Goal: Information Seeking & Learning: Compare options

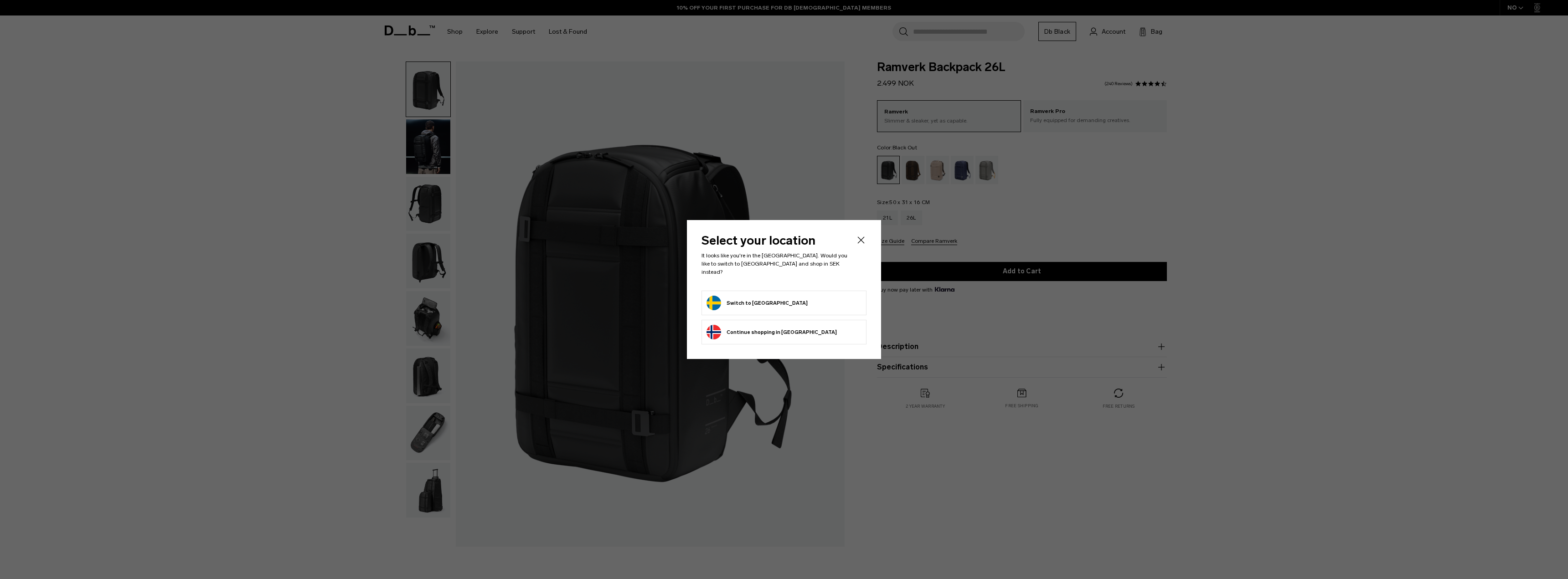
click at [0, 0] on div "Privacy Policy More Information" at bounding box center [0, 0] width 0 height 0
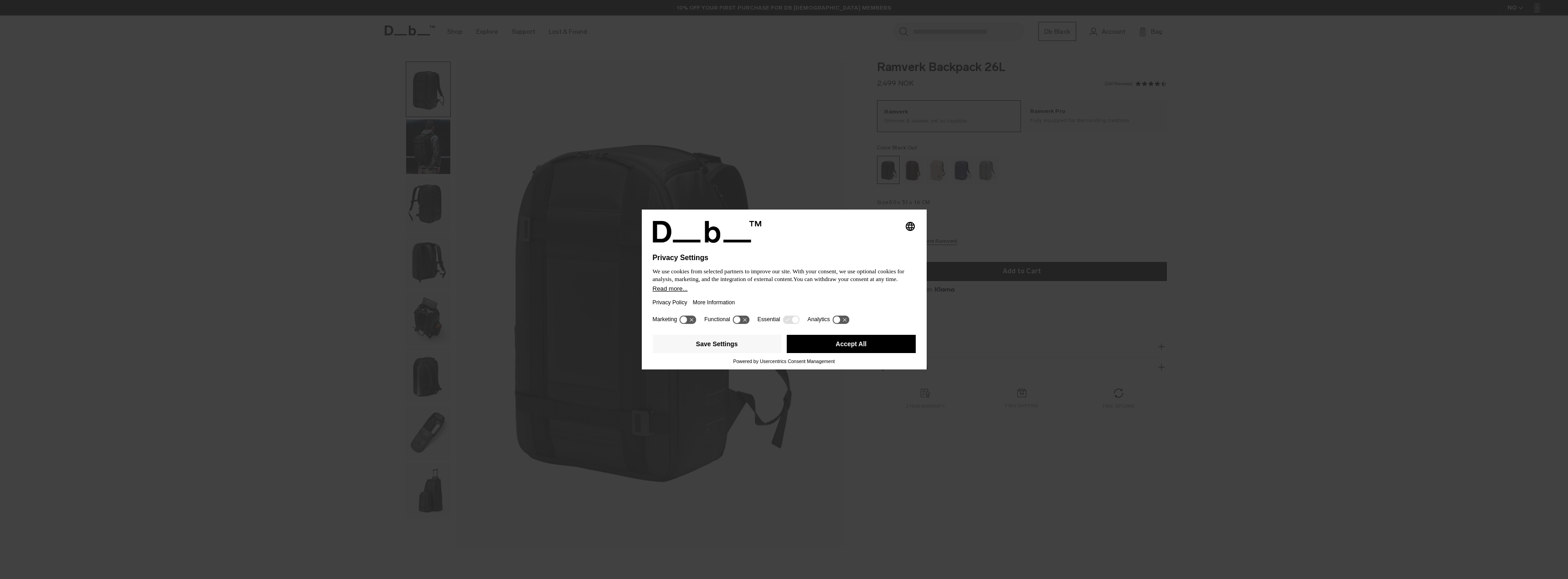
click at [834, 341] on button "Accept All" at bounding box center [852, 343] width 129 height 18
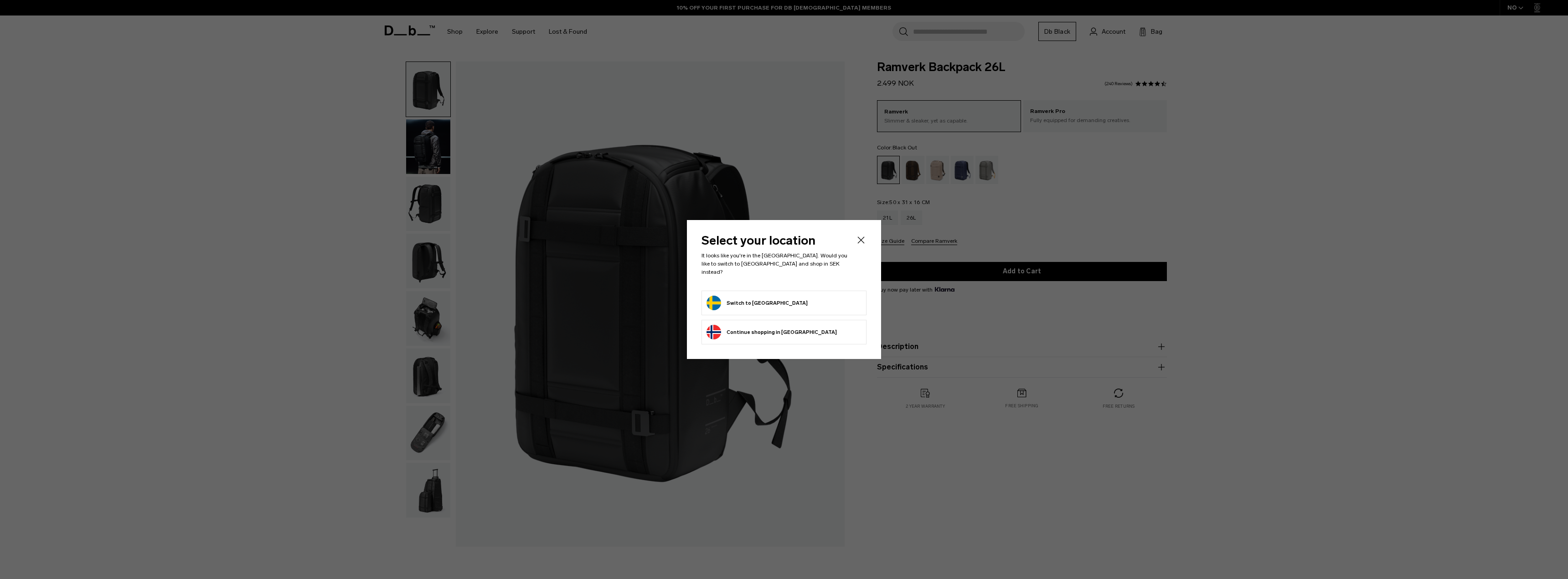
click at [759, 300] on button "Switch to Sweden" at bounding box center [756, 303] width 101 height 14
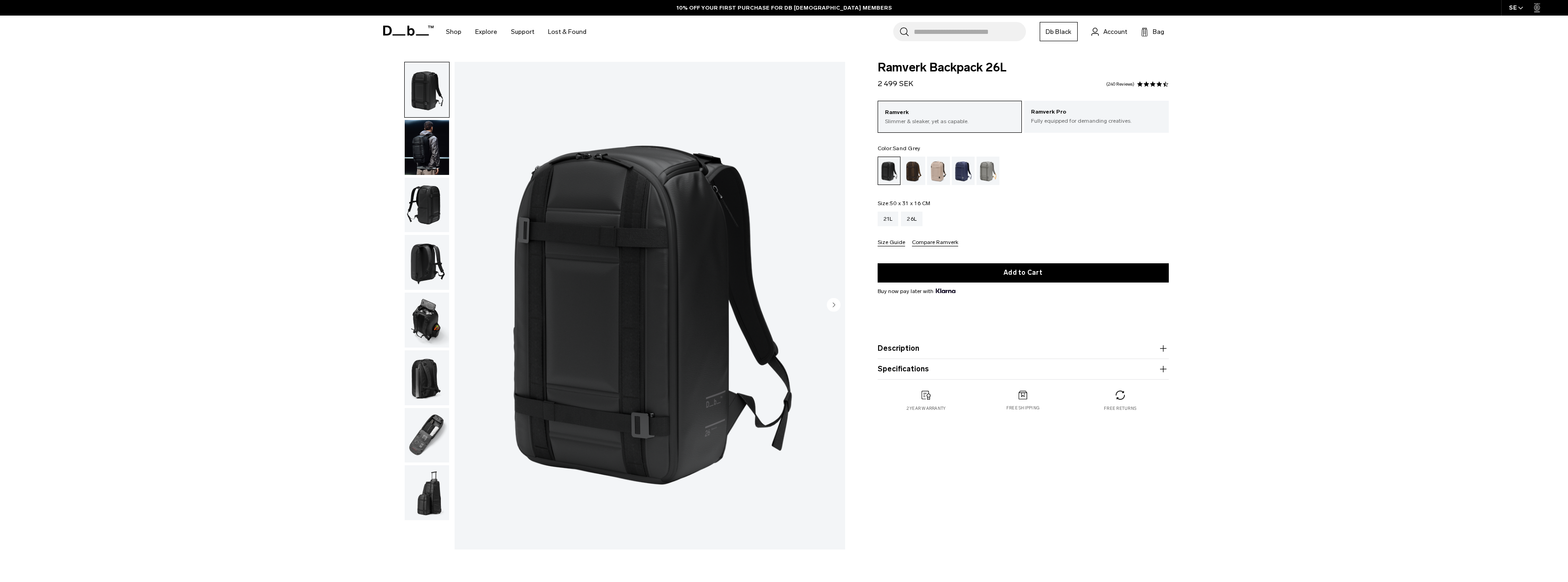
click at [987, 168] on div "Sand Grey" at bounding box center [988, 170] width 23 height 28
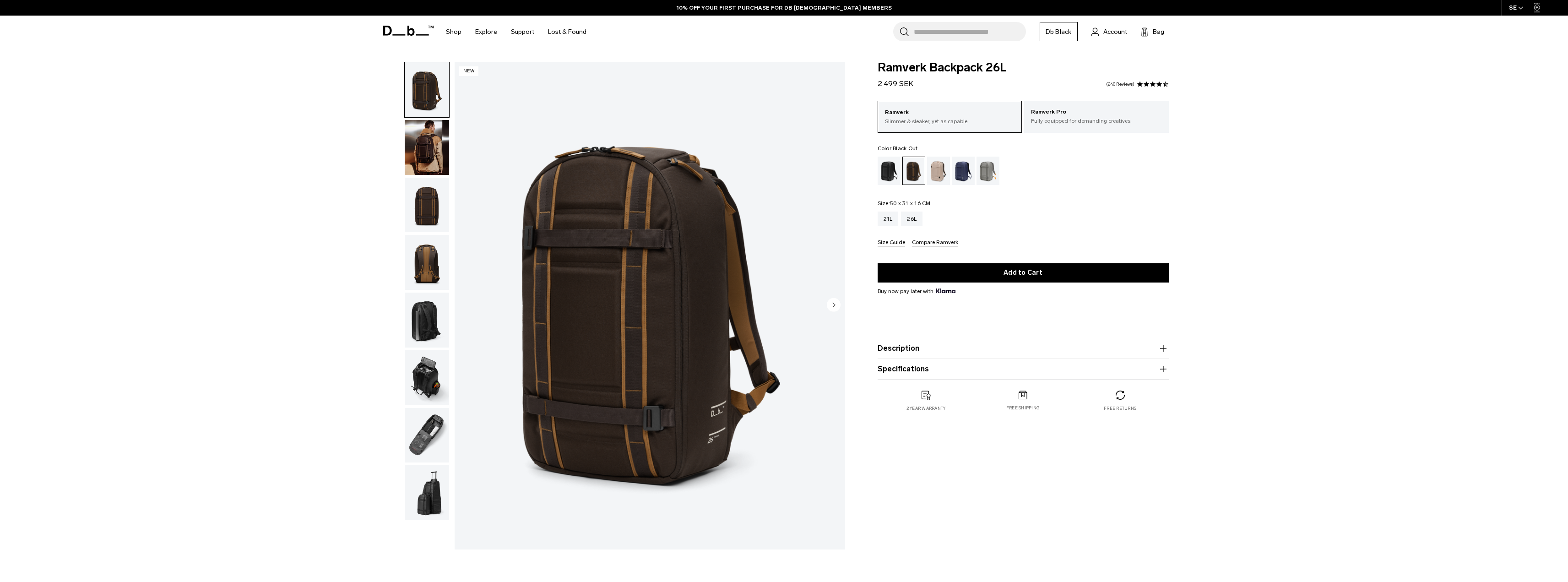
click at [882, 173] on div "Black Out" at bounding box center [889, 170] width 23 height 28
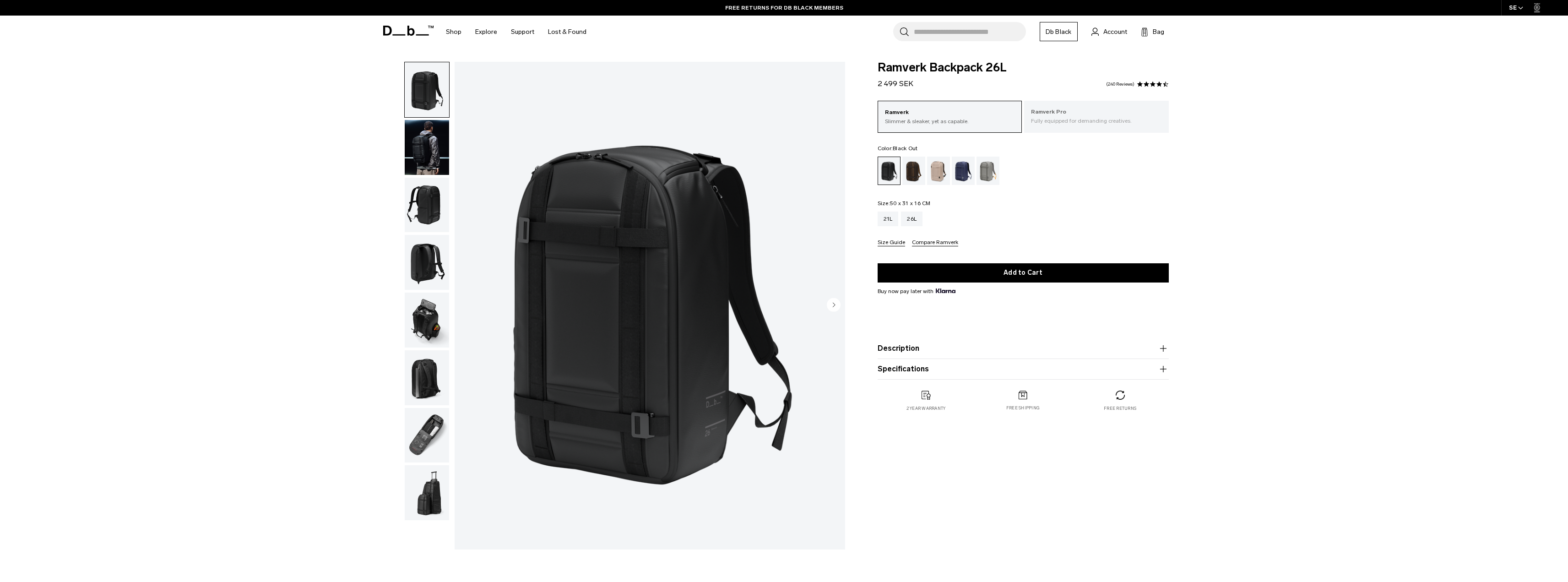
click at [1077, 123] on p "Fully equipped for demanding creatives." at bounding box center [1095, 121] width 131 height 9
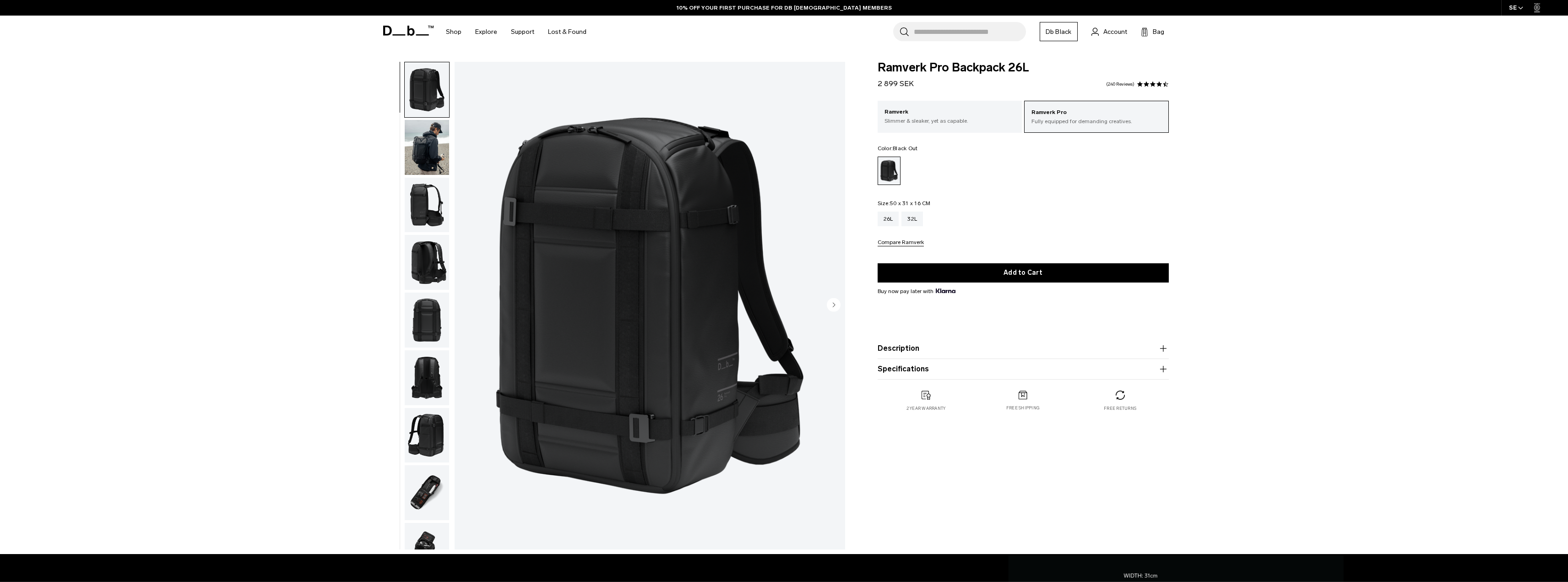
click at [1158, 347] on icon "button" at bounding box center [1163, 348] width 11 height 11
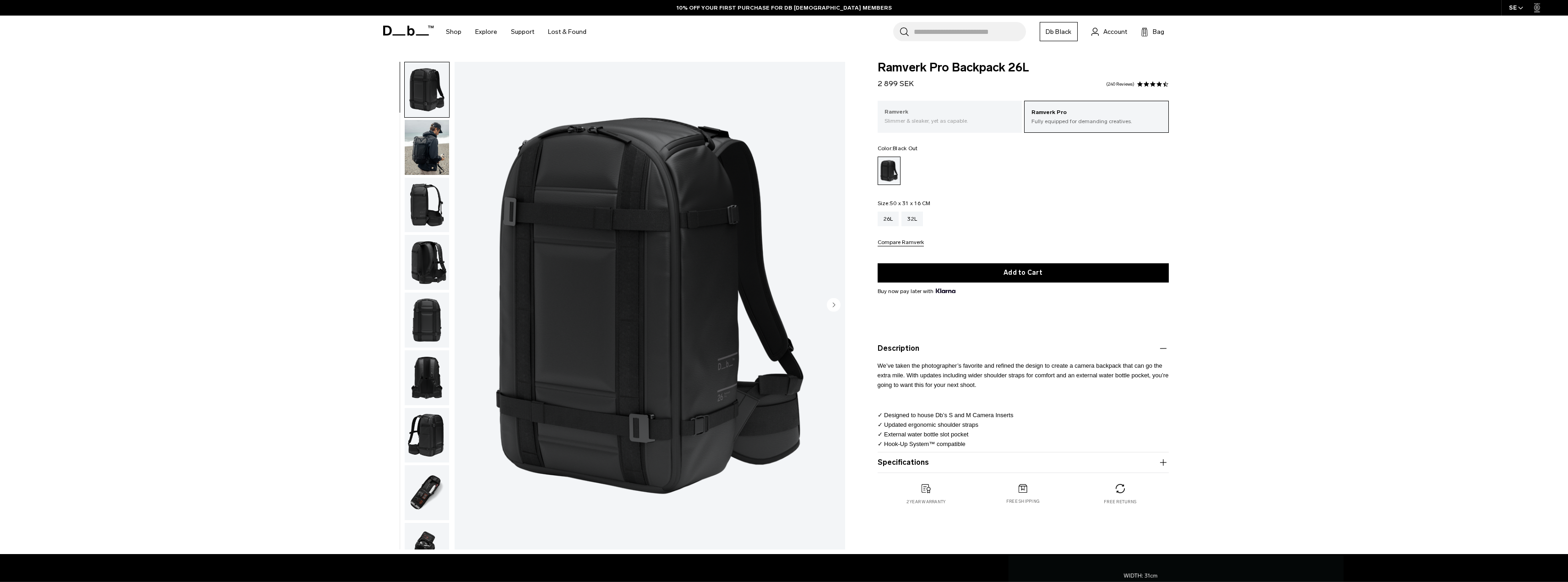
click at [923, 119] on p "Slimmer & sleaker, yet as capable." at bounding box center [949, 121] width 131 height 9
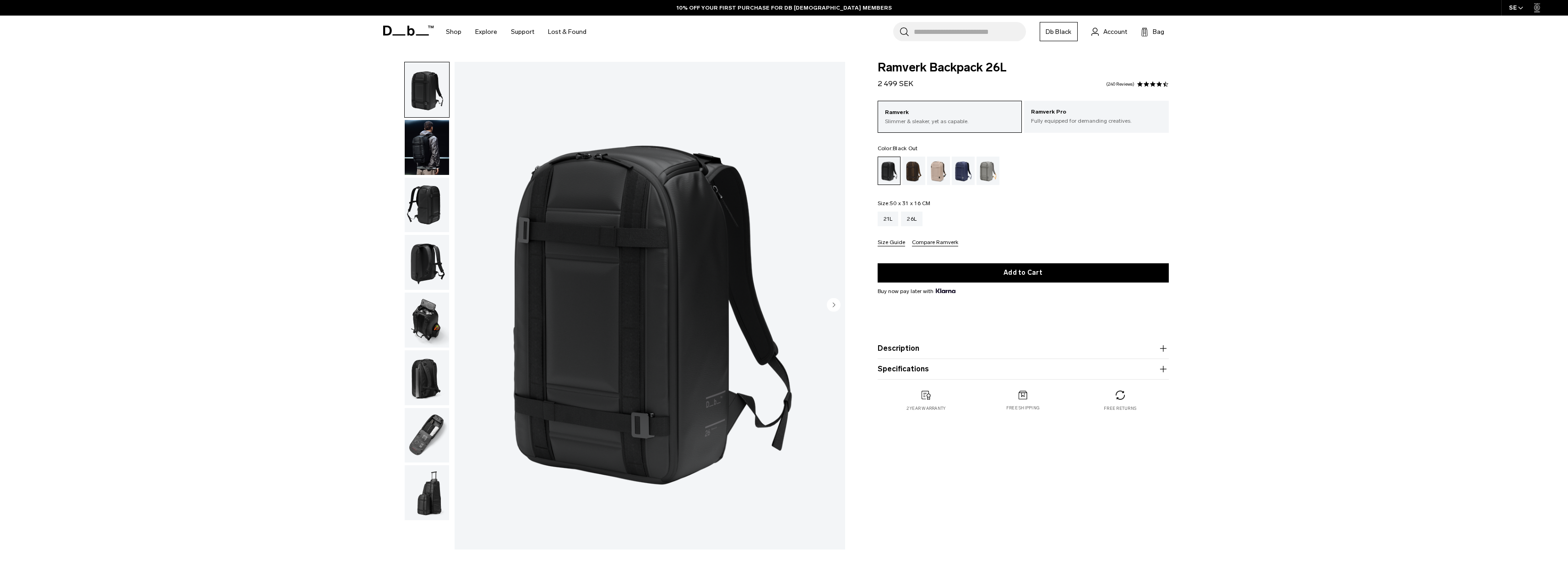
click at [1161, 349] on icon "button" at bounding box center [1163, 348] width 11 height 11
